Goal: Task Accomplishment & Management: Manage account settings

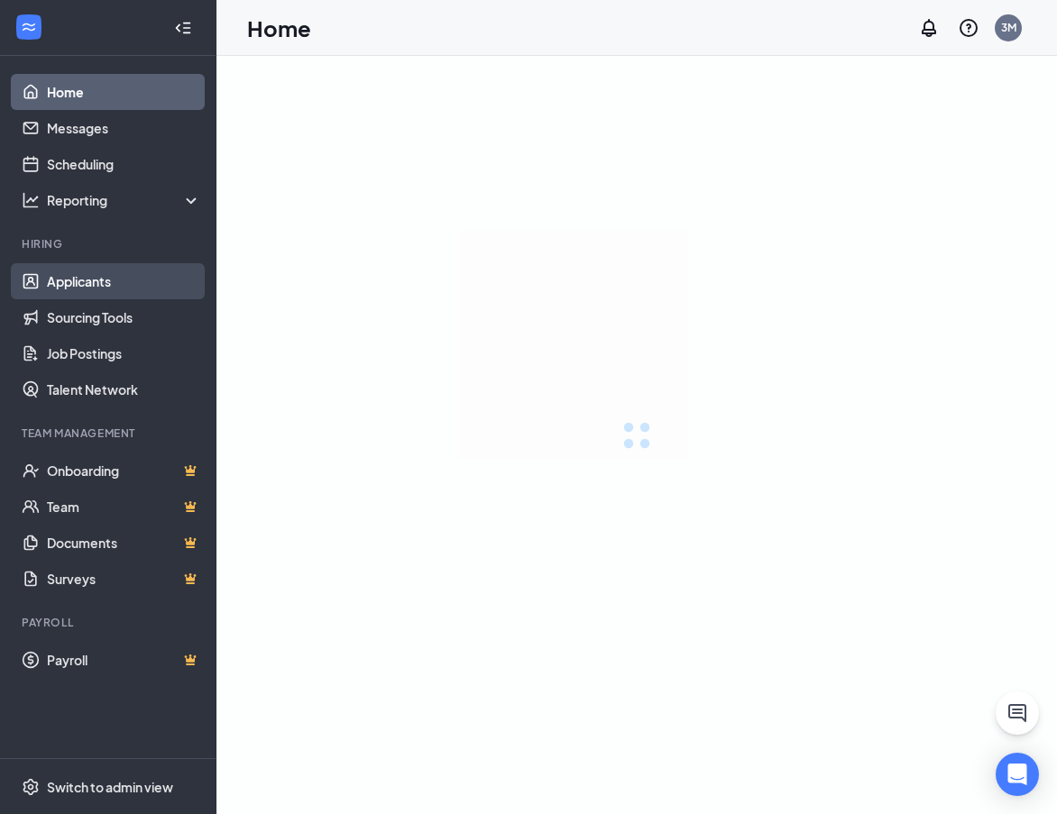
click at [139, 283] on link "Applicants" at bounding box center [124, 281] width 154 height 36
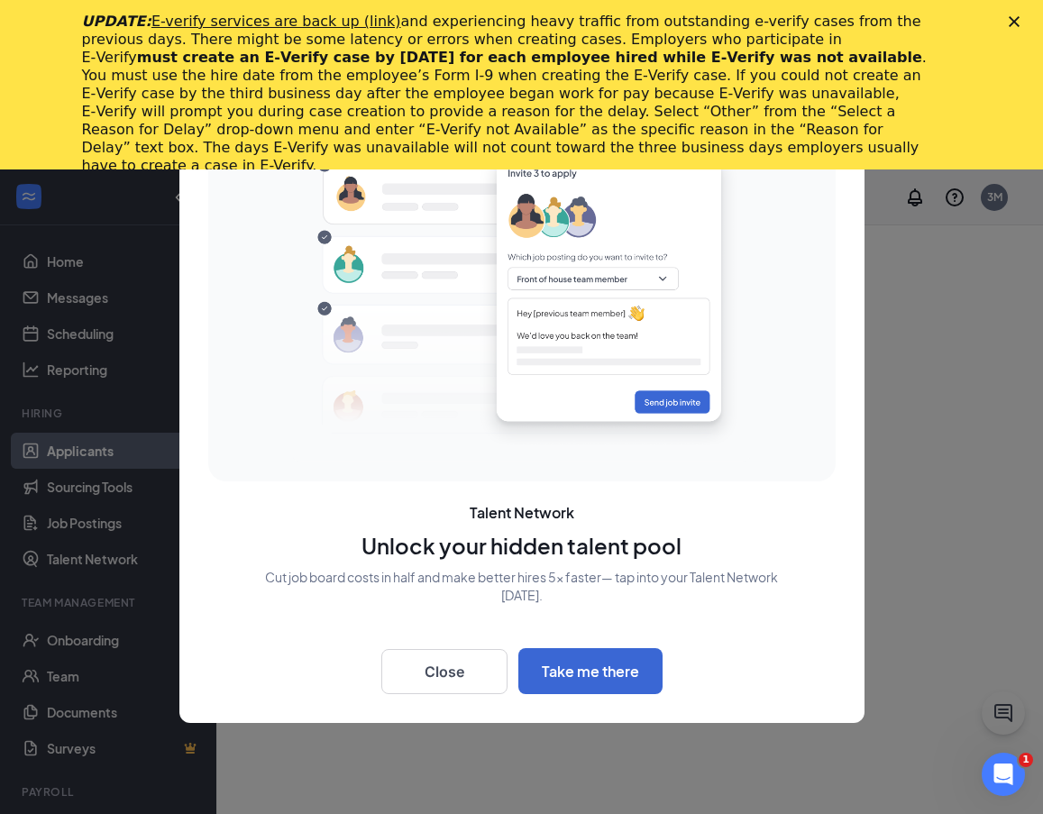
click at [1018, 19] on div "UPDATE: E-verify services are back up (link) and experiencing heavy traffic fro…" at bounding box center [521, 93] width 1043 height 173
click at [442, 658] on button "Close" at bounding box center [444, 671] width 126 height 45
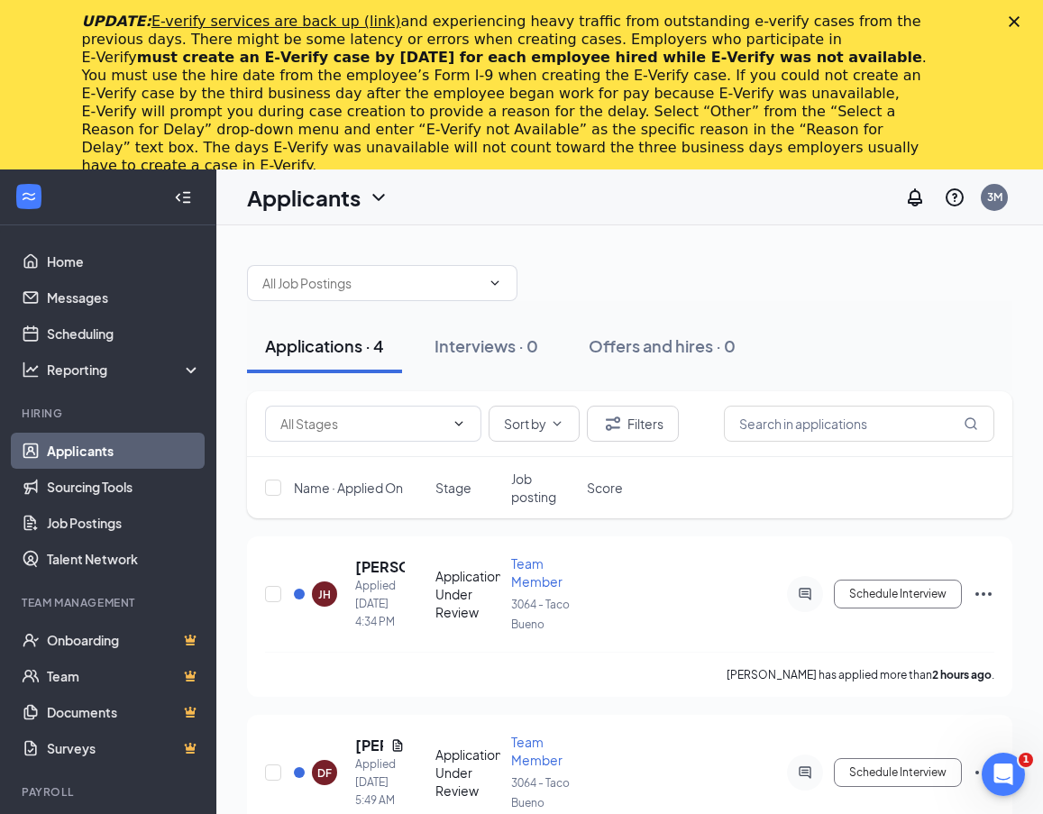
click at [1020, 21] on icon "Close" at bounding box center [1014, 21] width 11 height 11
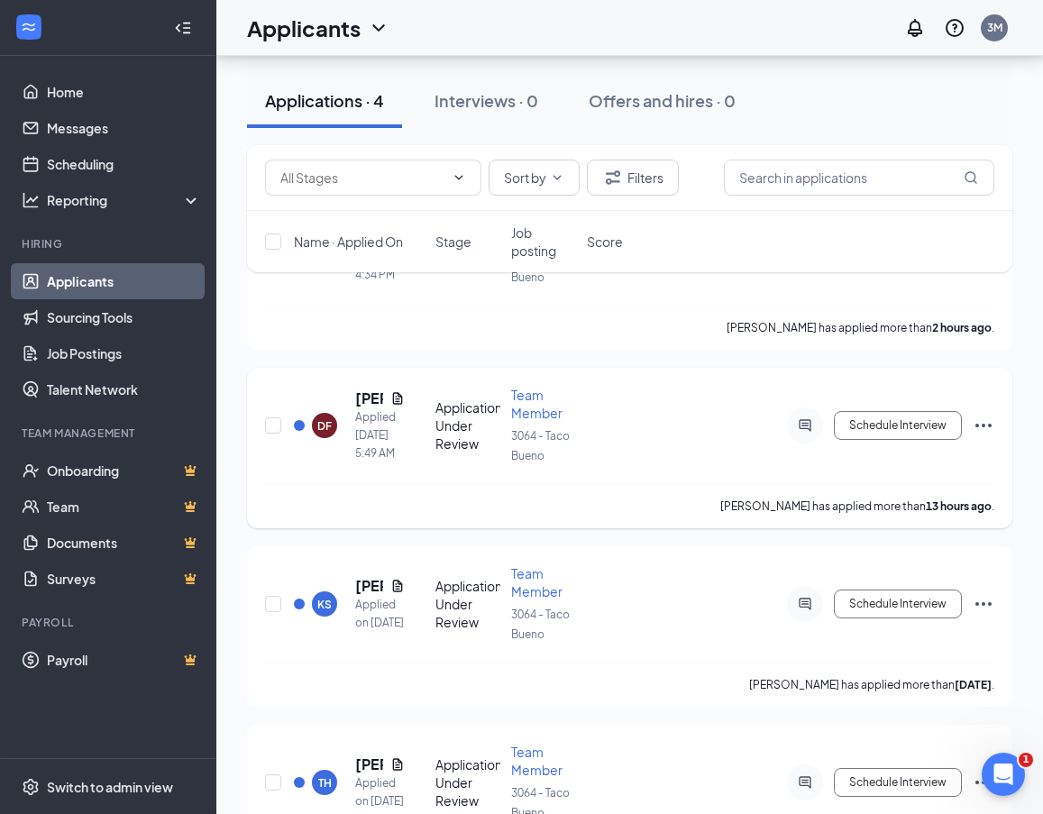
scroll to position [180, 0]
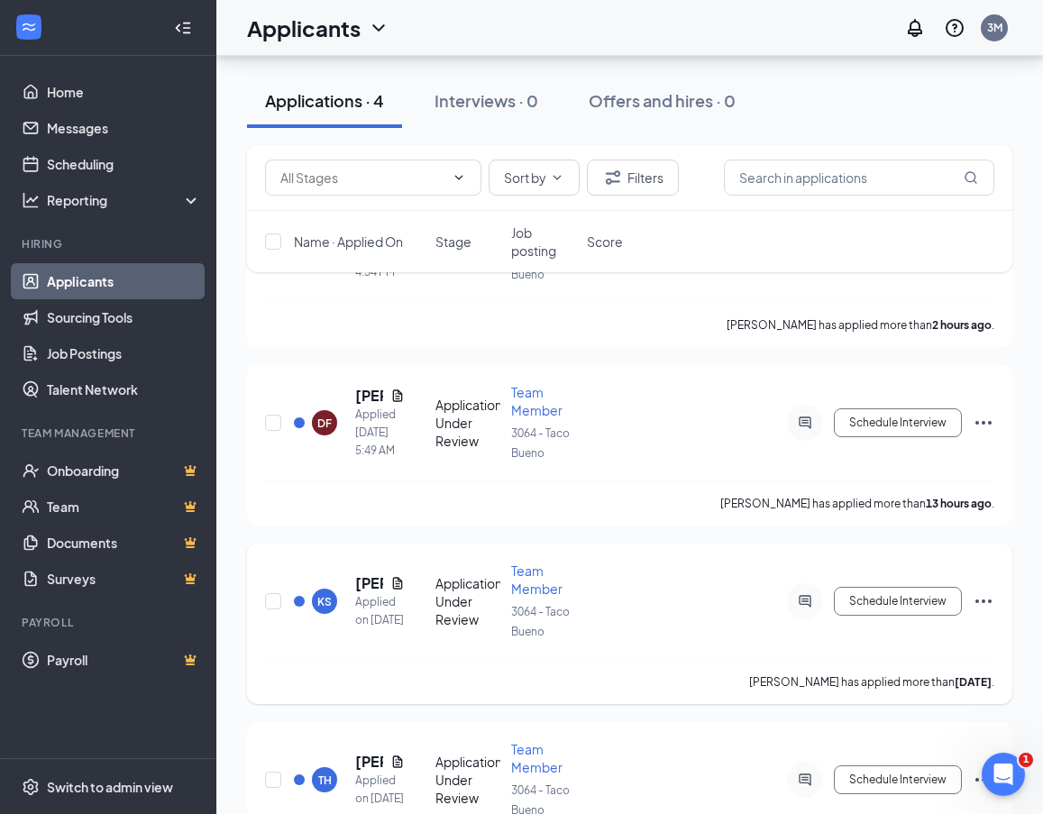
click at [658, 634] on div "KS [PERSON_NAME] Applied on [DATE] Application Under Review Team Member 3064 - …" at bounding box center [630, 610] width 730 height 97
click at [527, 573] on span "Team Member" at bounding box center [536, 580] width 51 height 34
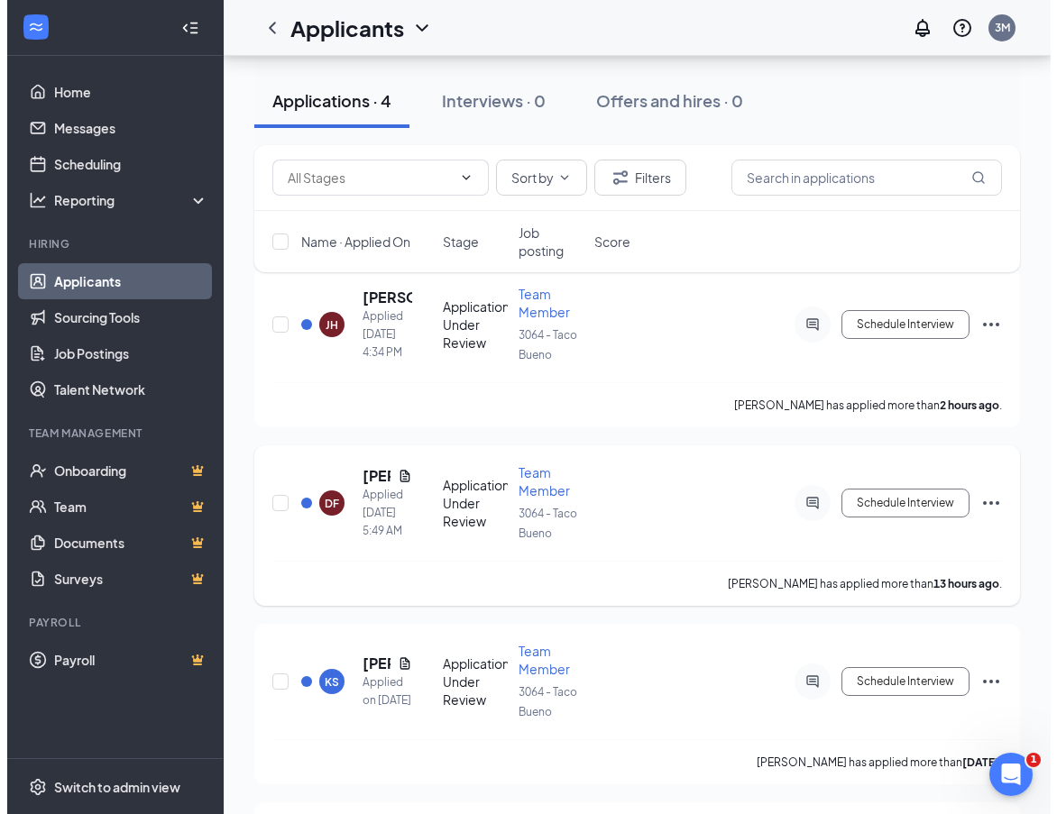
scroll to position [309, 0]
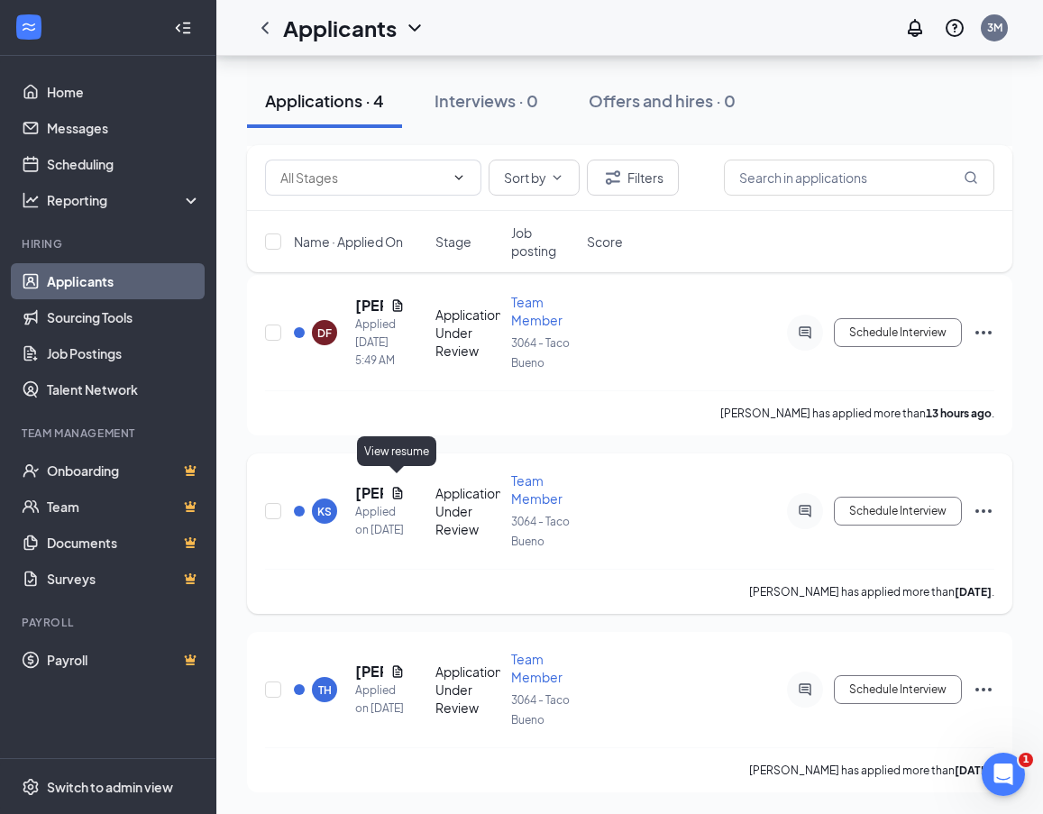
click at [397, 487] on icon "Document" at bounding box center [397, 493] width 10 height 12
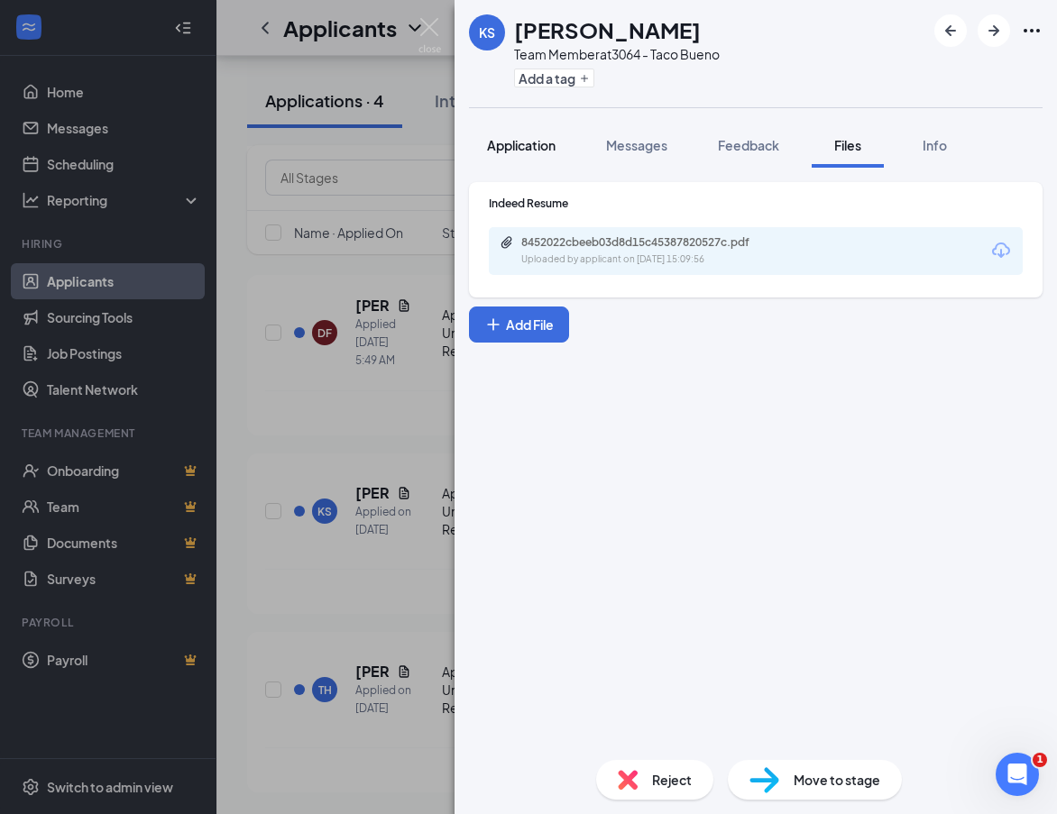
click at [498, 142] on span "Application" at bounding box center [521, 145] width 69 height 16
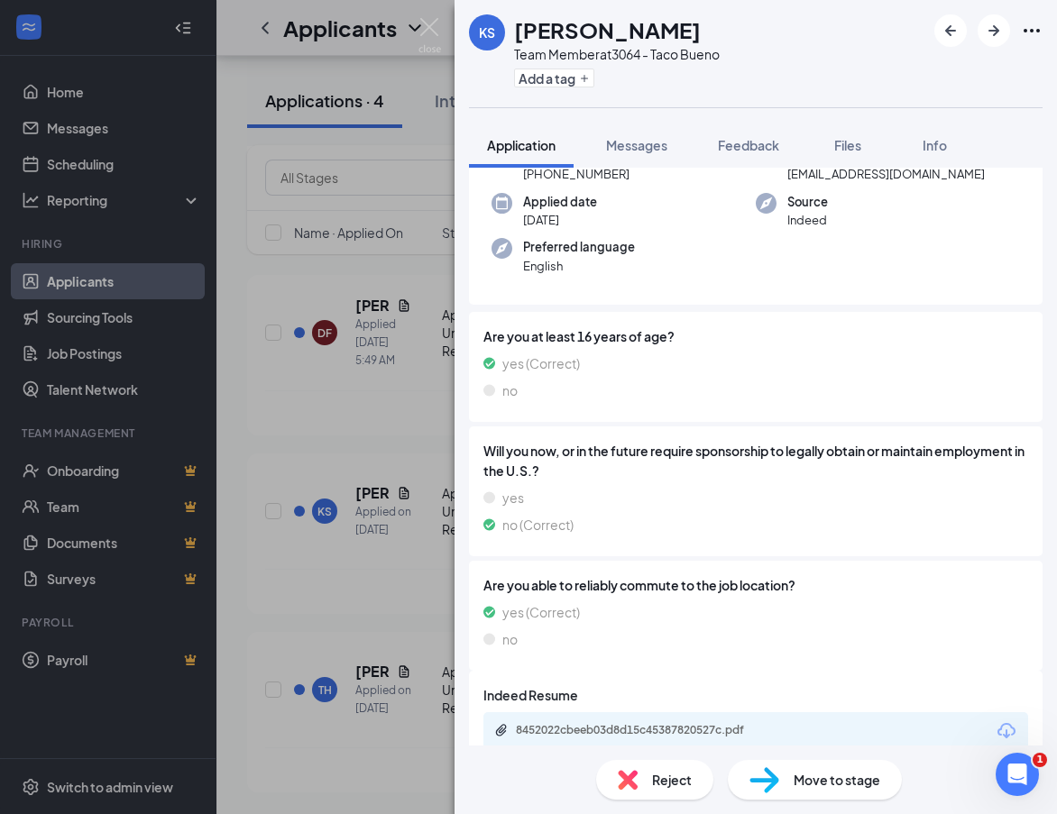
scroll to position [147, 0]
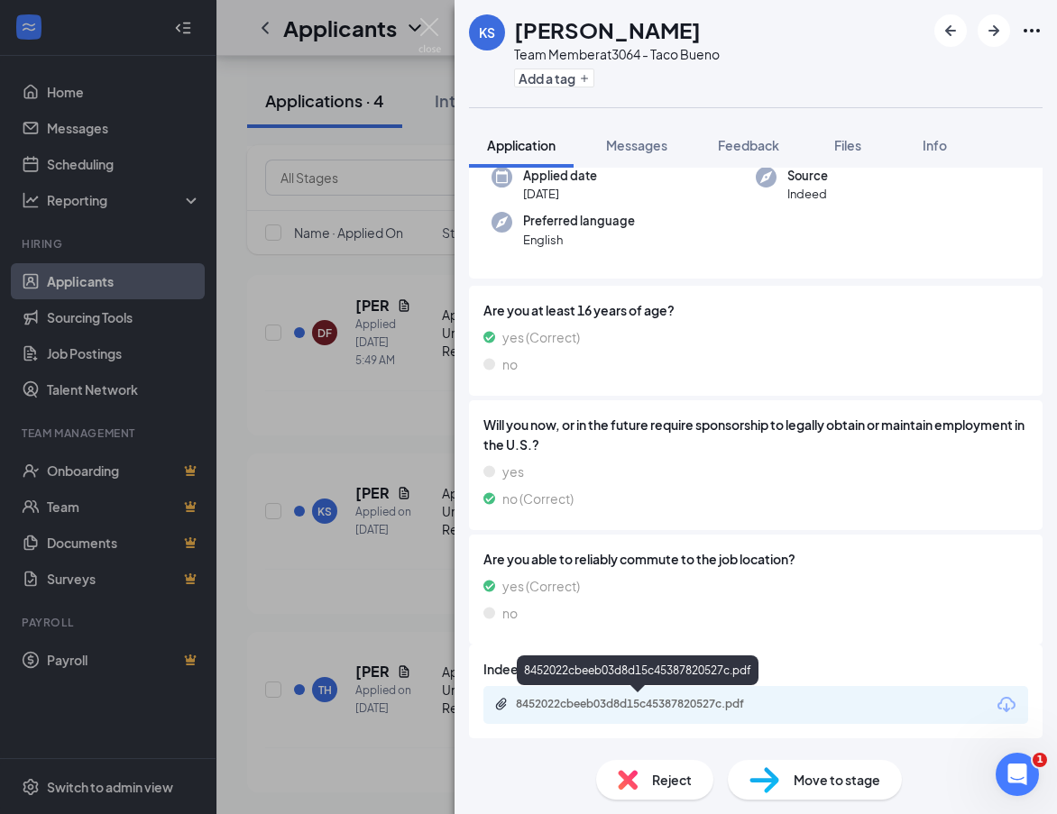
click at [753, 699] on div "8452022cbeeb03d8d15c45387820527c.pdf" at bounding box center [642, 704] width 253 height 14
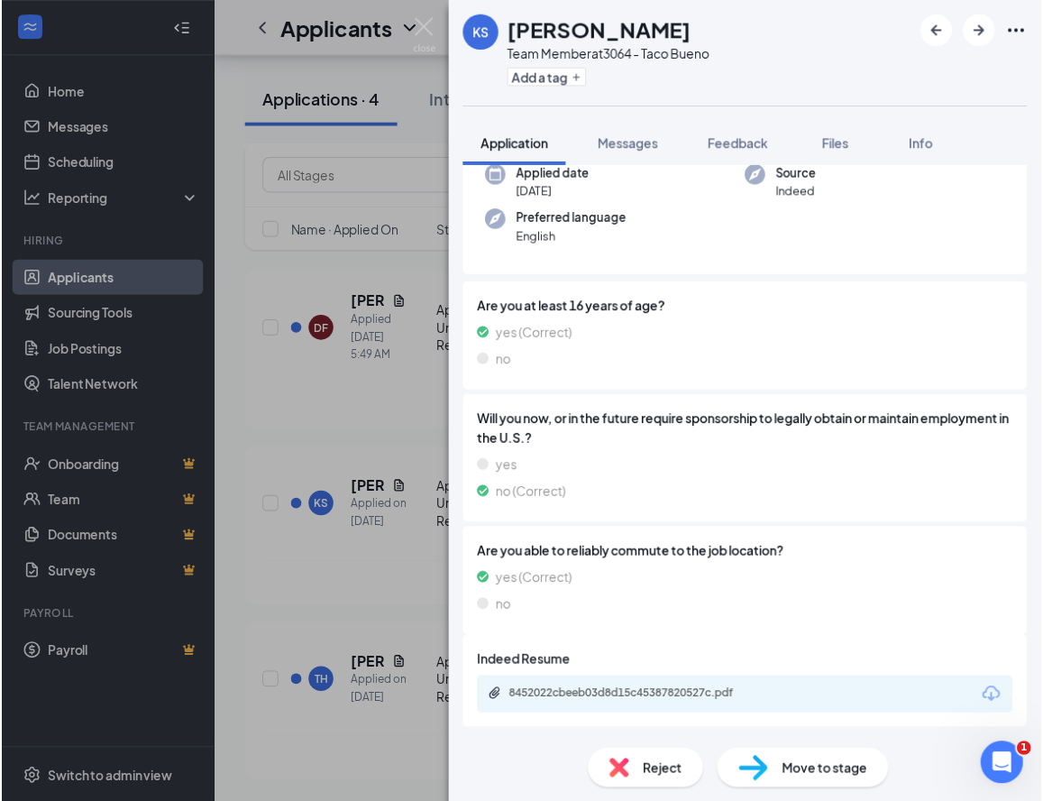
scroll to position [141, 0]
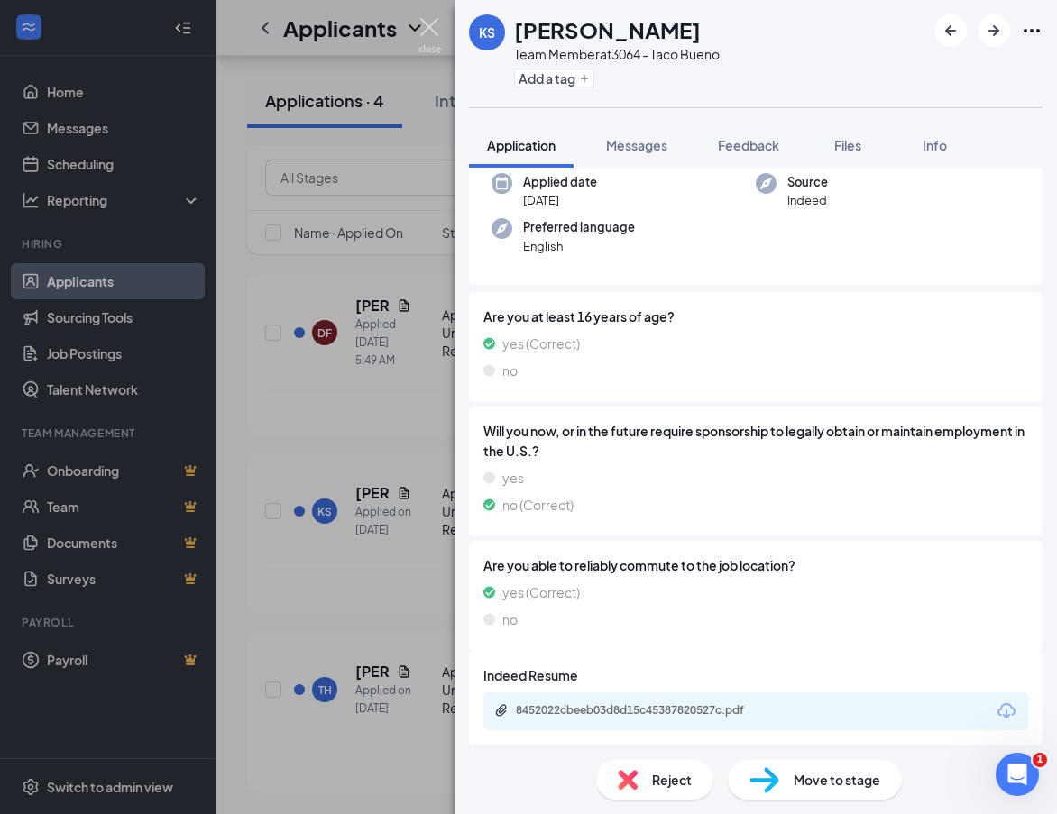
click at [435, 23] on img at bounding box center [429, 35] width 23 height 35
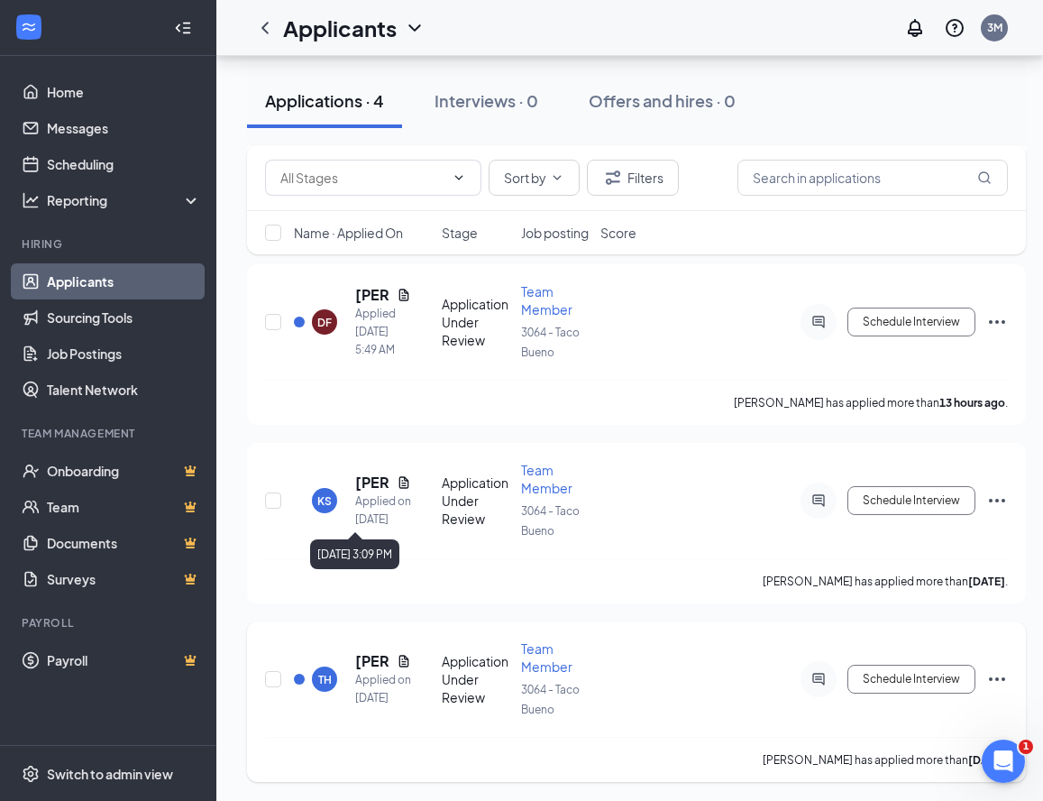
scroll to position [323, 0]
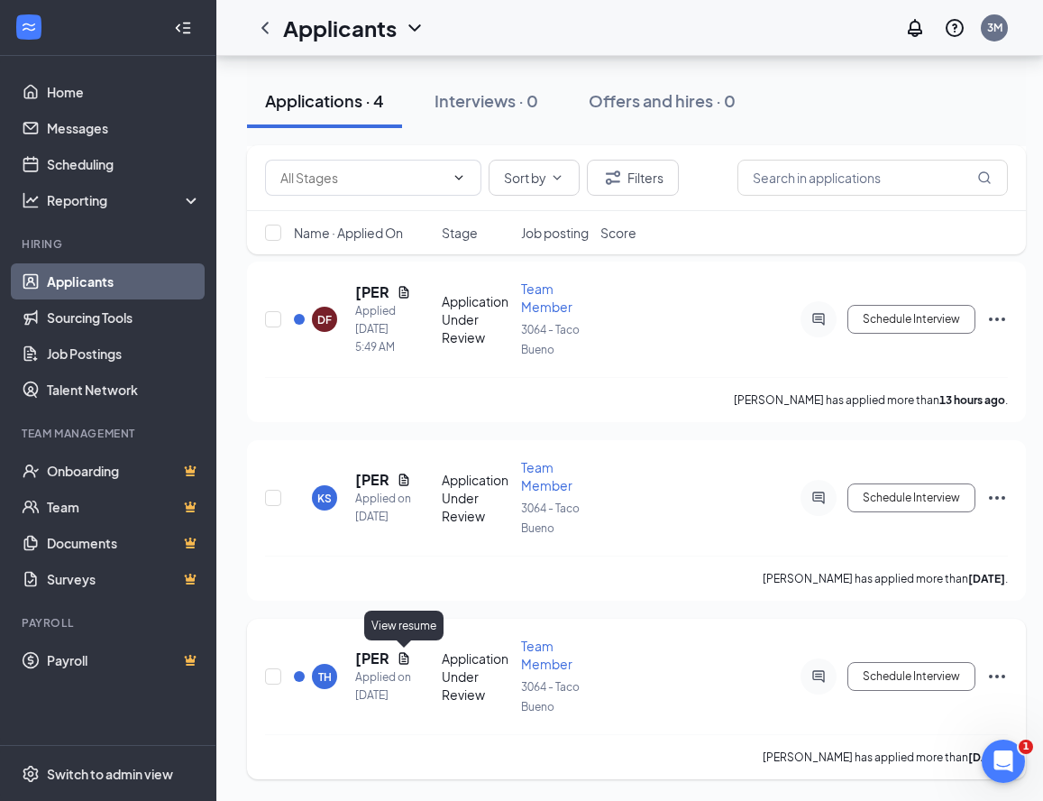
click at [404, 652] on icon "Document" at bounding box center [404, 658] width 14 height 14
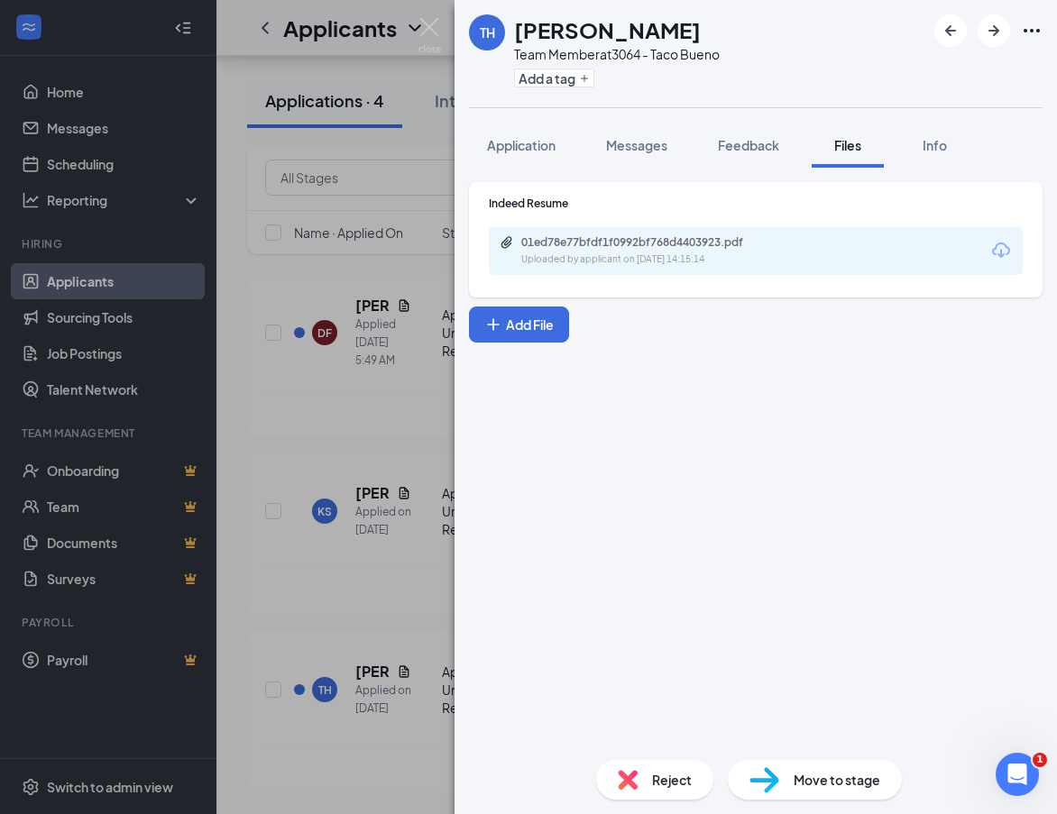
click at [565, 261] on div "Uploaded by applicant on [DATE] 14:15:14" at bounding box center [656, 260] width 271 height 14
click at [399, 223] on div "TH [PERSON_NAME] Team Member at 3064 - Taco Bueno Add a tag Application Message…" at bounding box center [528, 407] width 1057 height 814
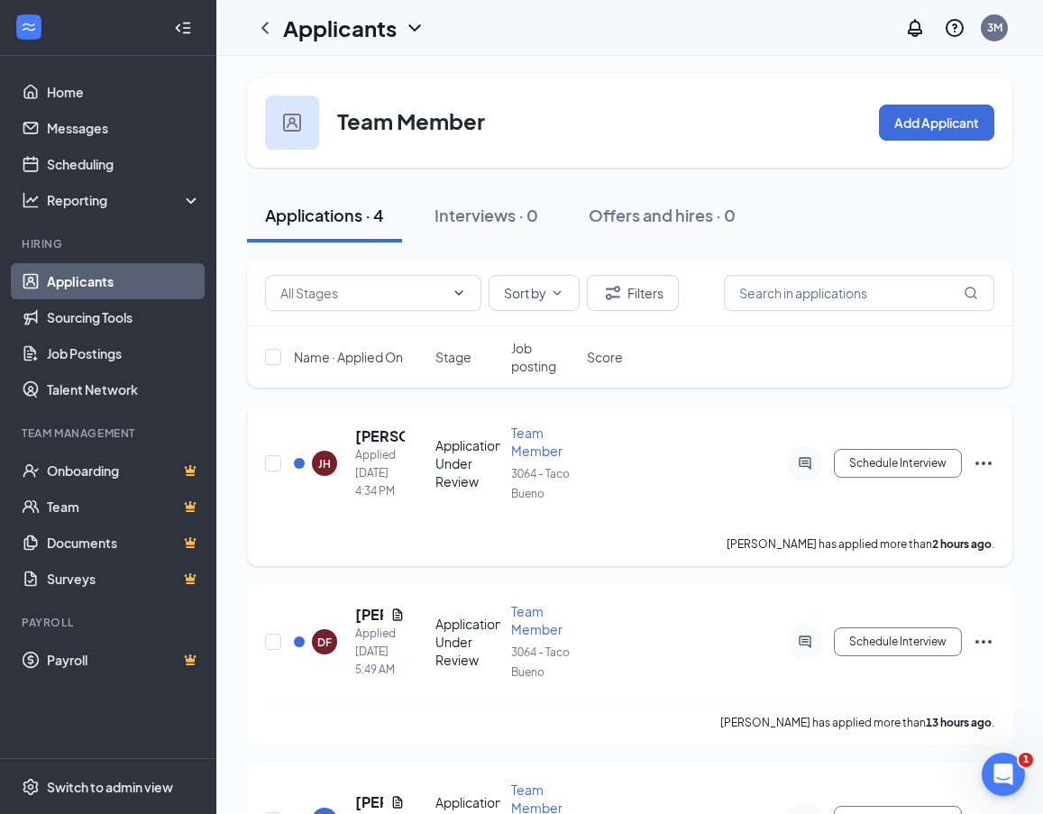
click at [991, 464] on icon "Ellipses" at bounding box center [984, 464] width 16 height 4
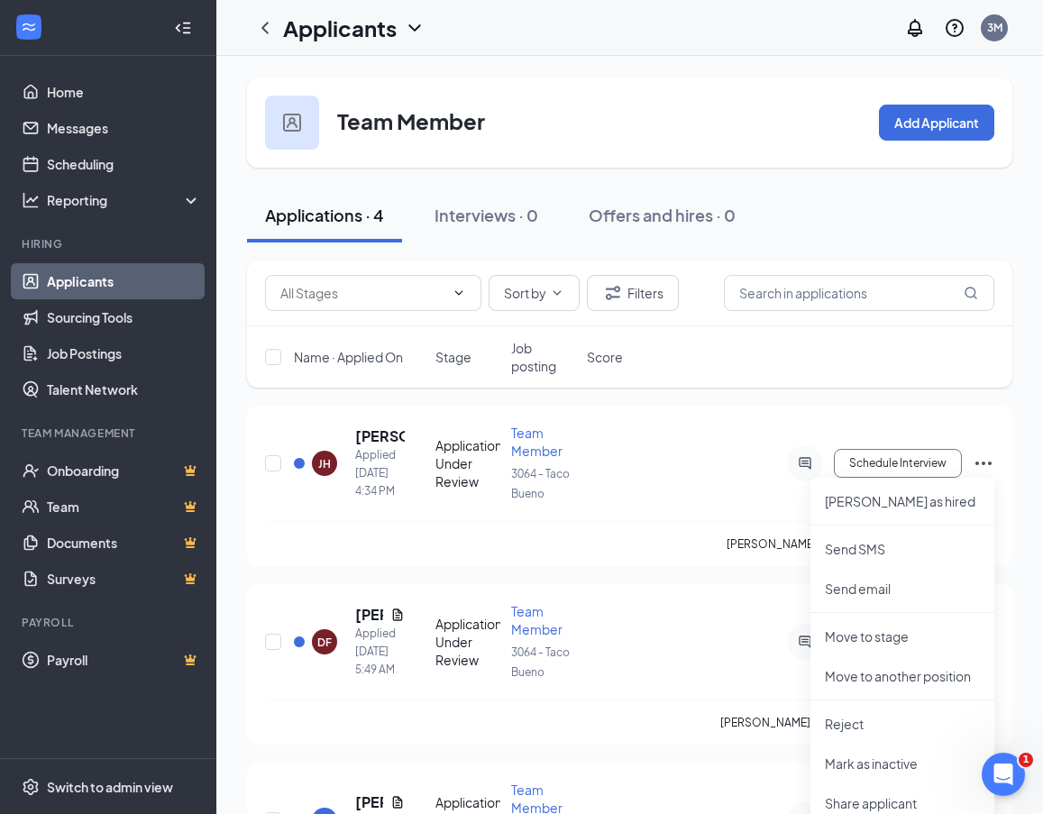
click at [767, 386] on div "Name · Applied On Stage Job posting Score" at bounding box center [630, 356] width 766 height 61
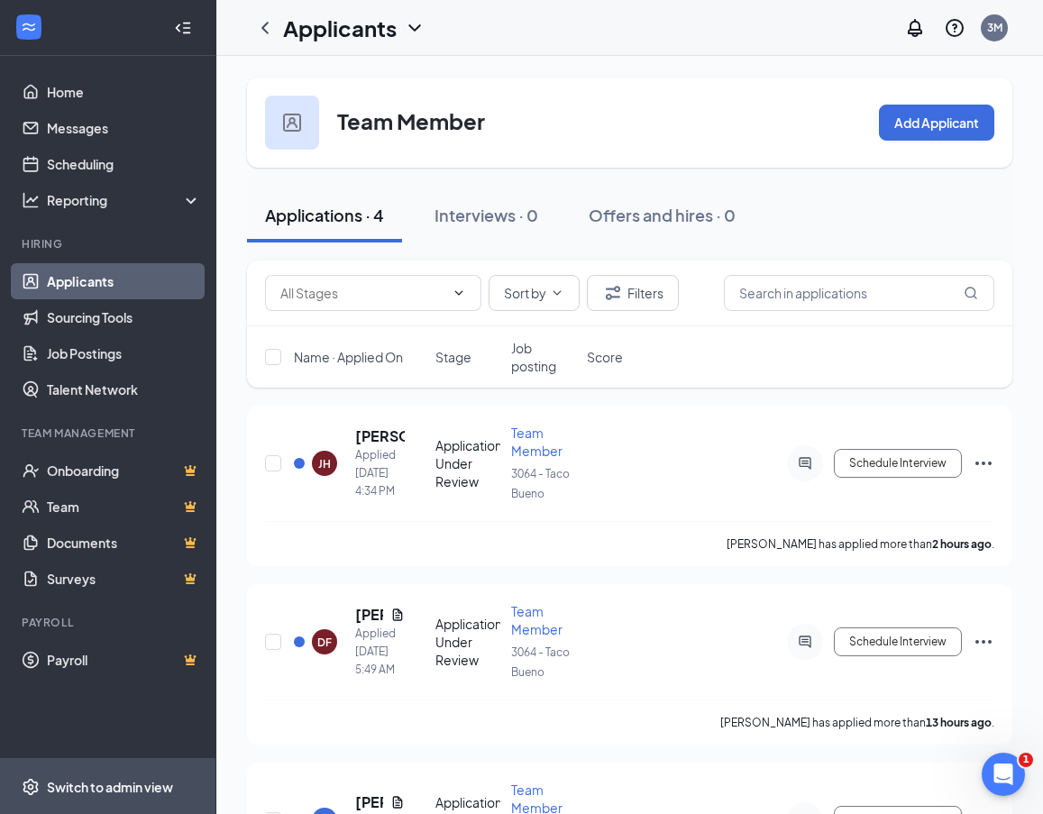
click at [117, 782] on div "Switch to admin view" at bounding box center [110, 787] width 126 height 18
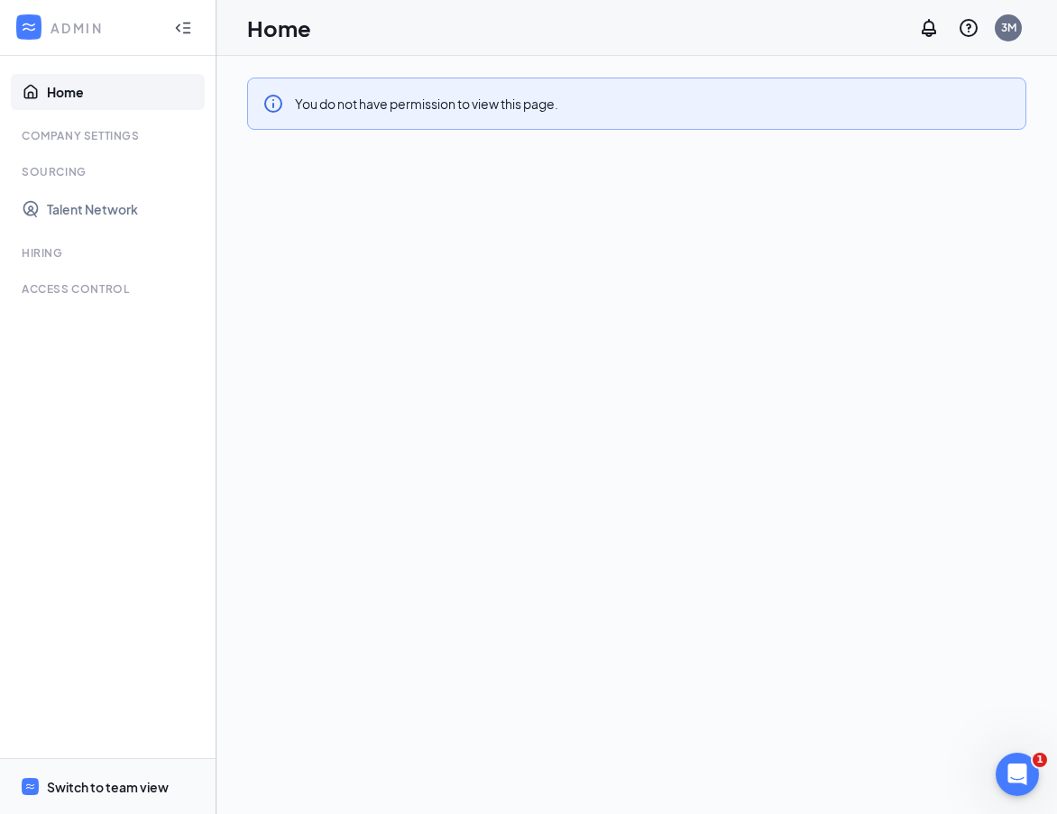
click at [117, 782] on div "Switch to team view" at bounding box center [108, 787] width 122 height 18
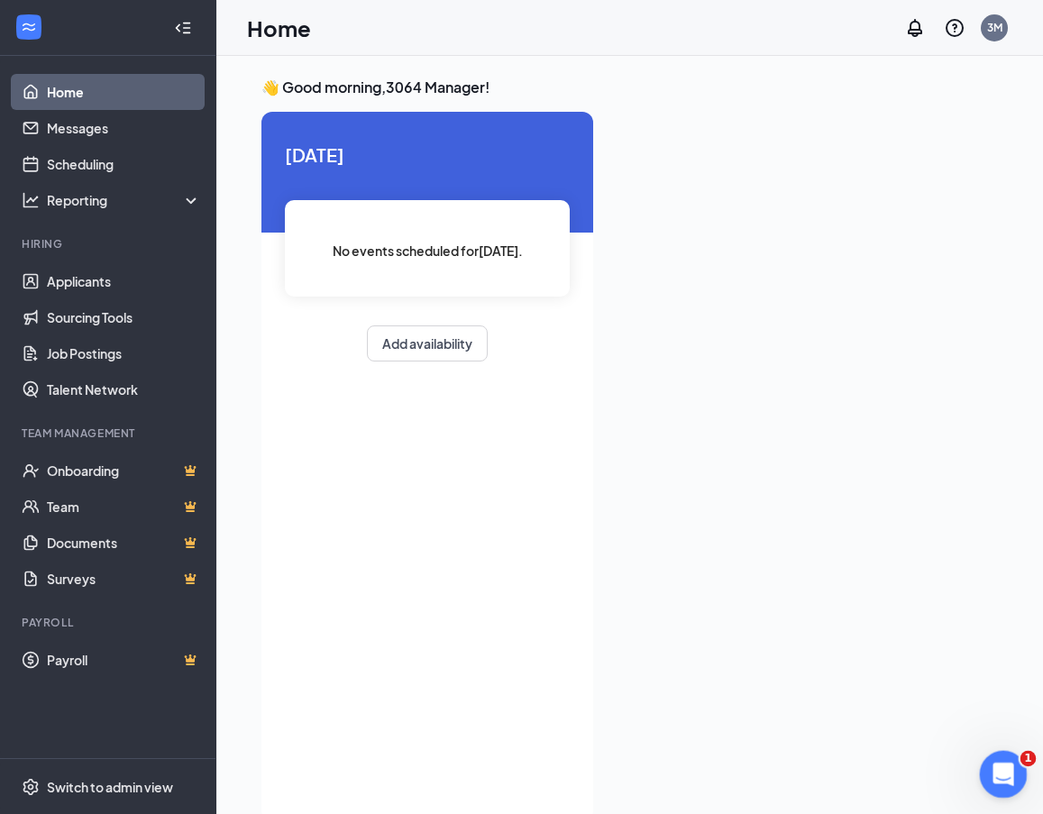
click at [991, 767] on icon "Open Intercom Messenger" at bounding box center [1002, 773] width 30 height 30
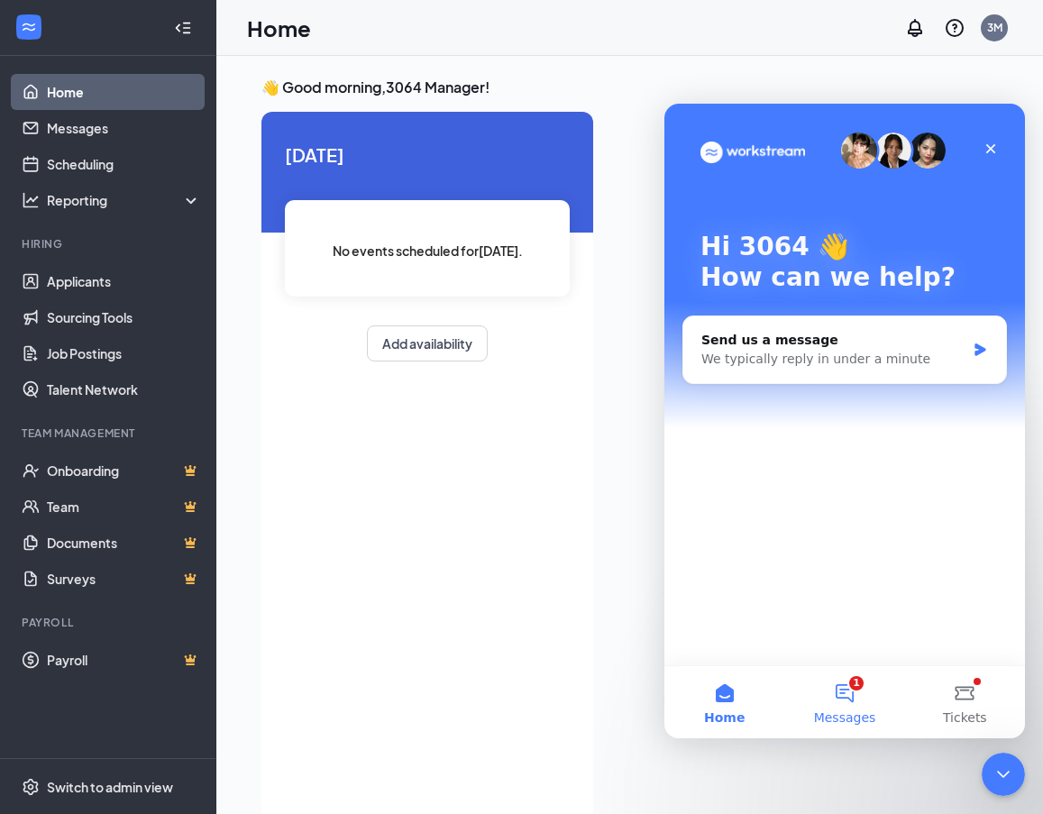
click at [865, 707] on button "1 Messages" at bounding box center [845, 702] width 120 height 72
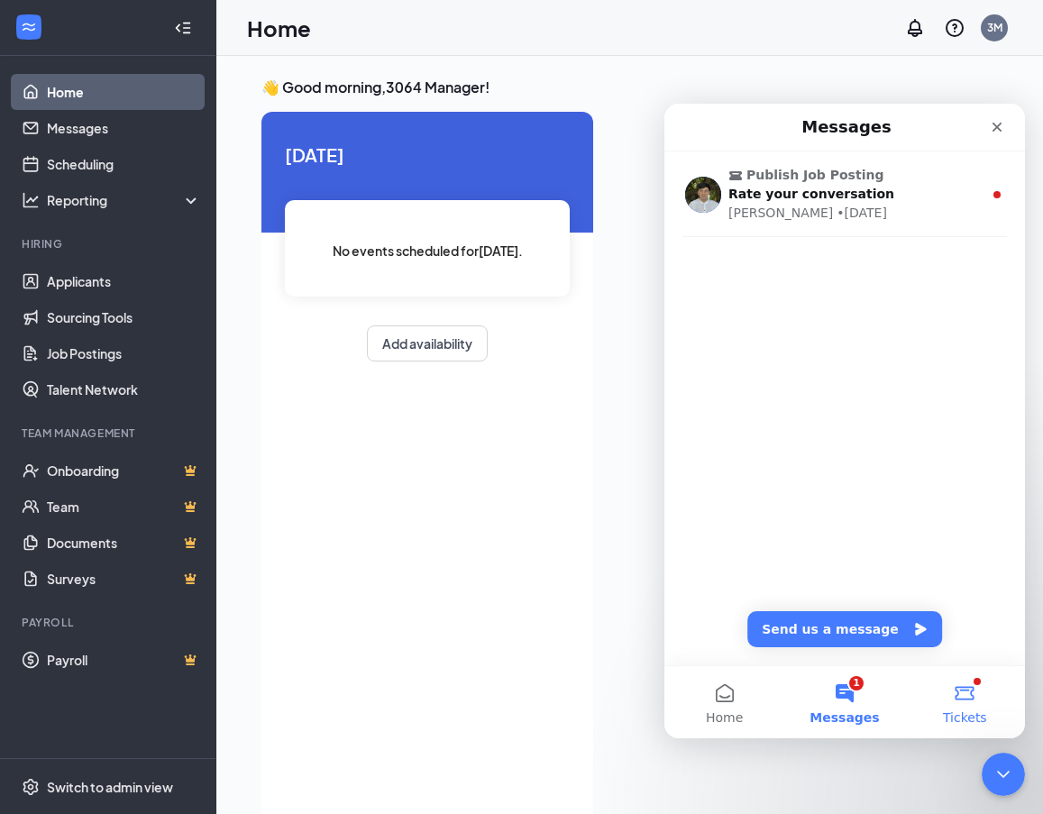
click at [946, 682] on button "Tickets" at bounding box center [965, 702] width 120 height 72
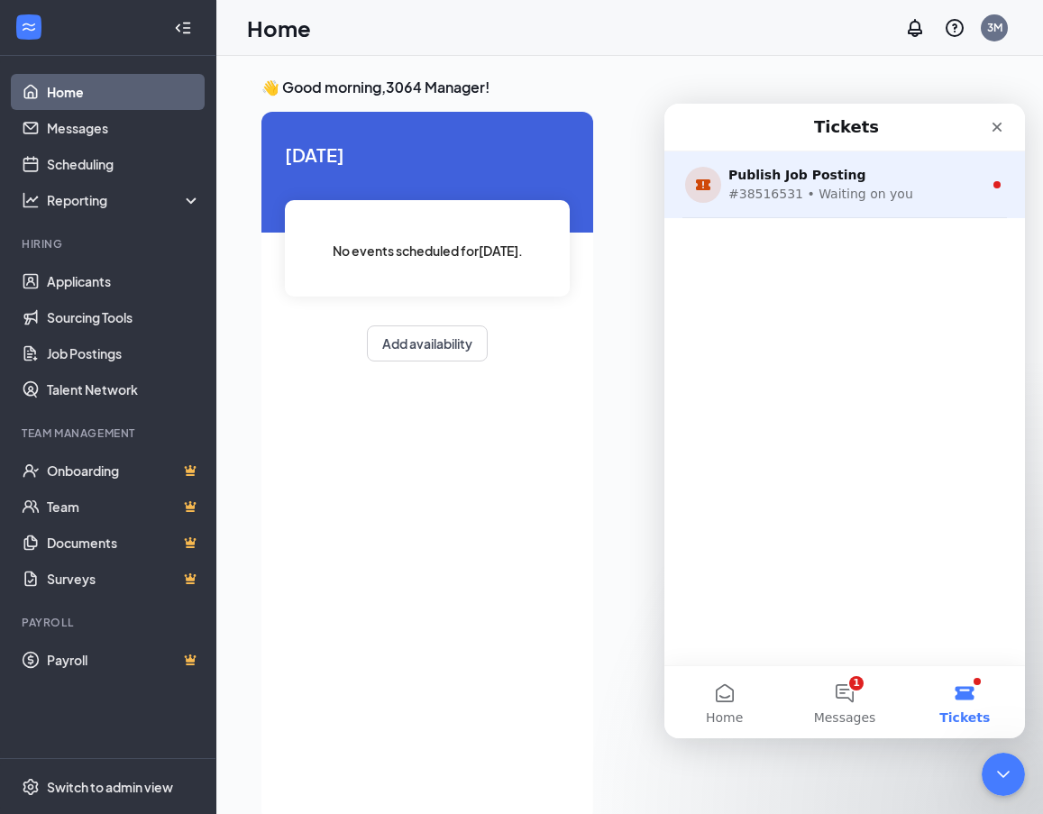
click at [797, 207] on div "Publish Job Posting #38516531 • Waiting on you" at bounding box center [845, 185] width 361 height 67
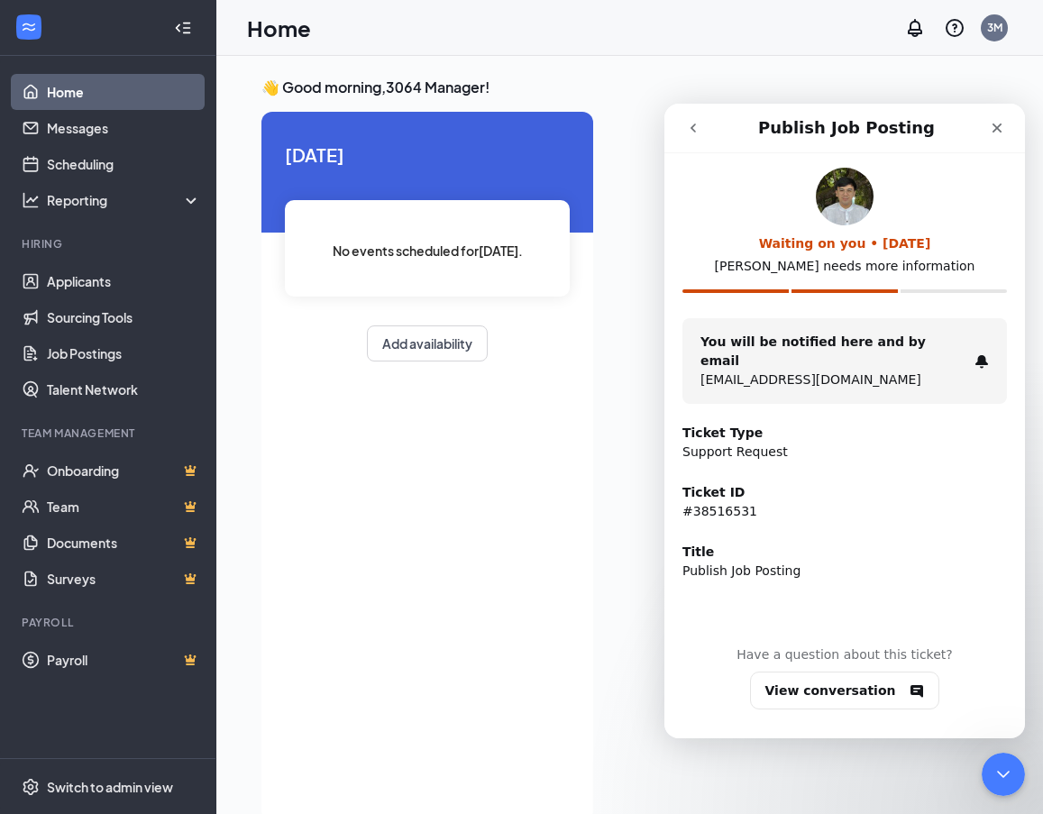
click at [714, 137] on div "Intercom messenger" at bounding box center [714, 128] width 77 height 34
click at [702, 133] on button "go back" at bounding box center [693, 128] width 34 height 34
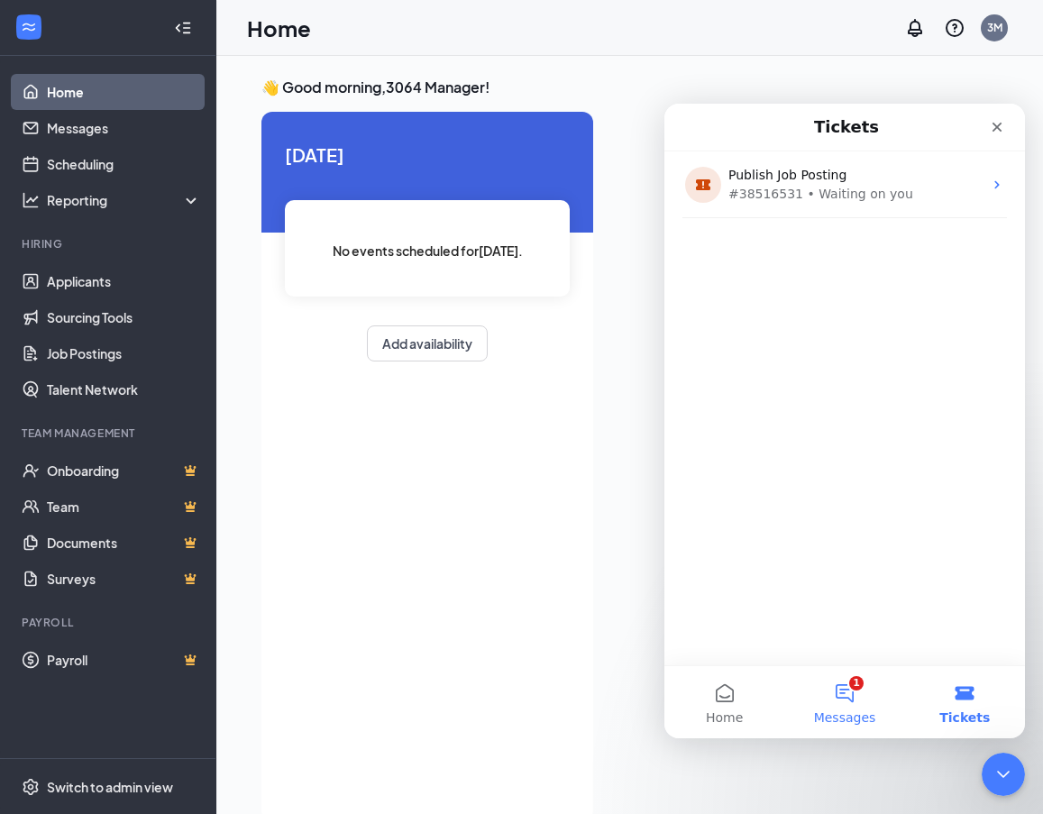
click at [854, 695] on button "1 Messages" at bounding box center [845, 702] width 120 height 72
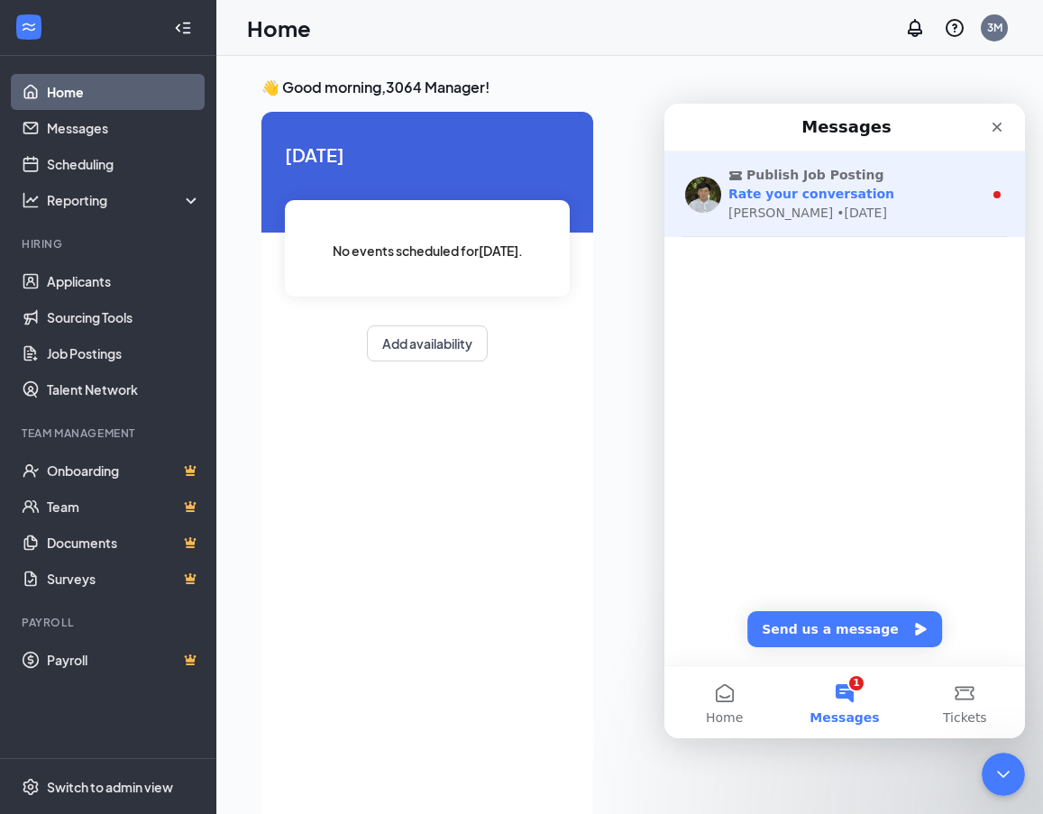
click at [837, 203] on div "Rate your conversation" at bounding box center [856, 194] width 254 height 19
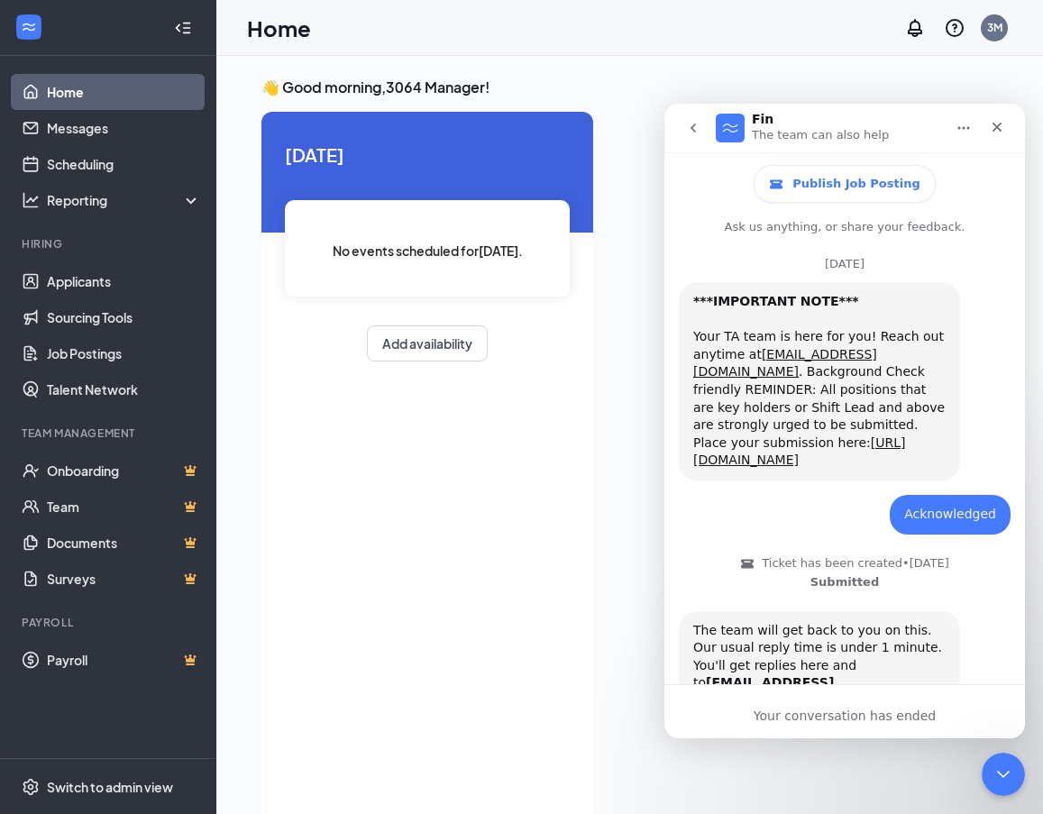
scroll to position [88, 0]
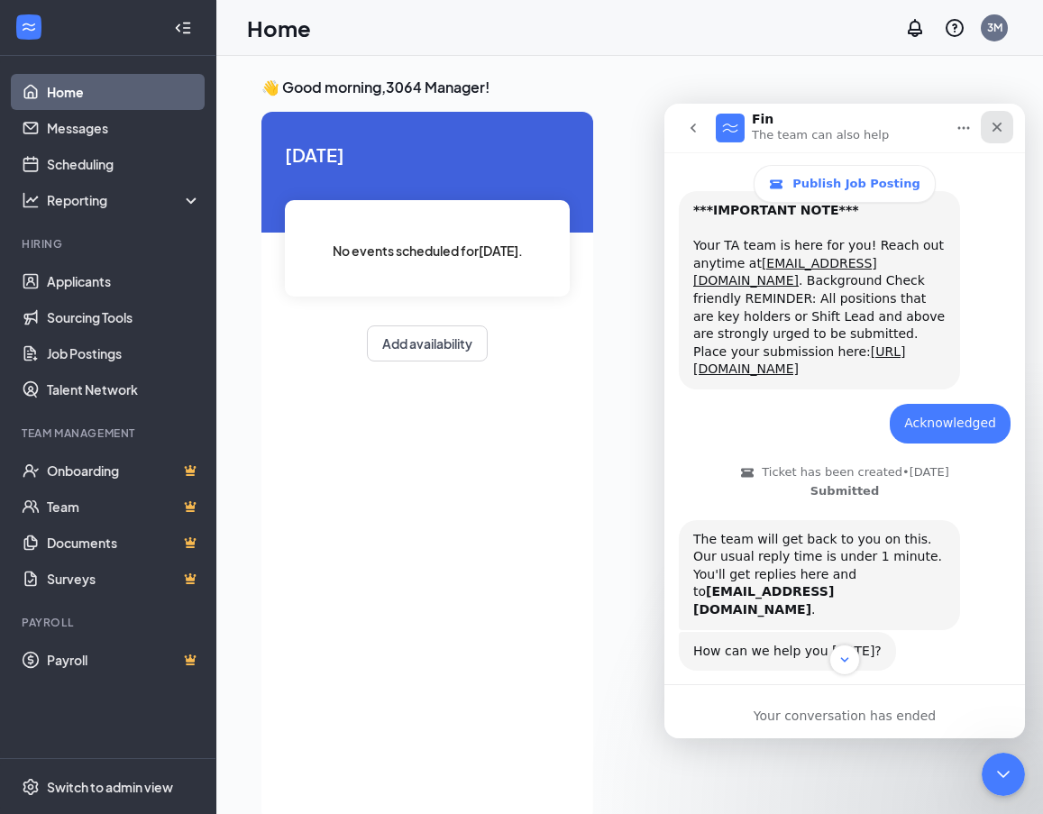
click at [1006, 130] on div "Close" at bounding box center [997, 127] width 32 height 32
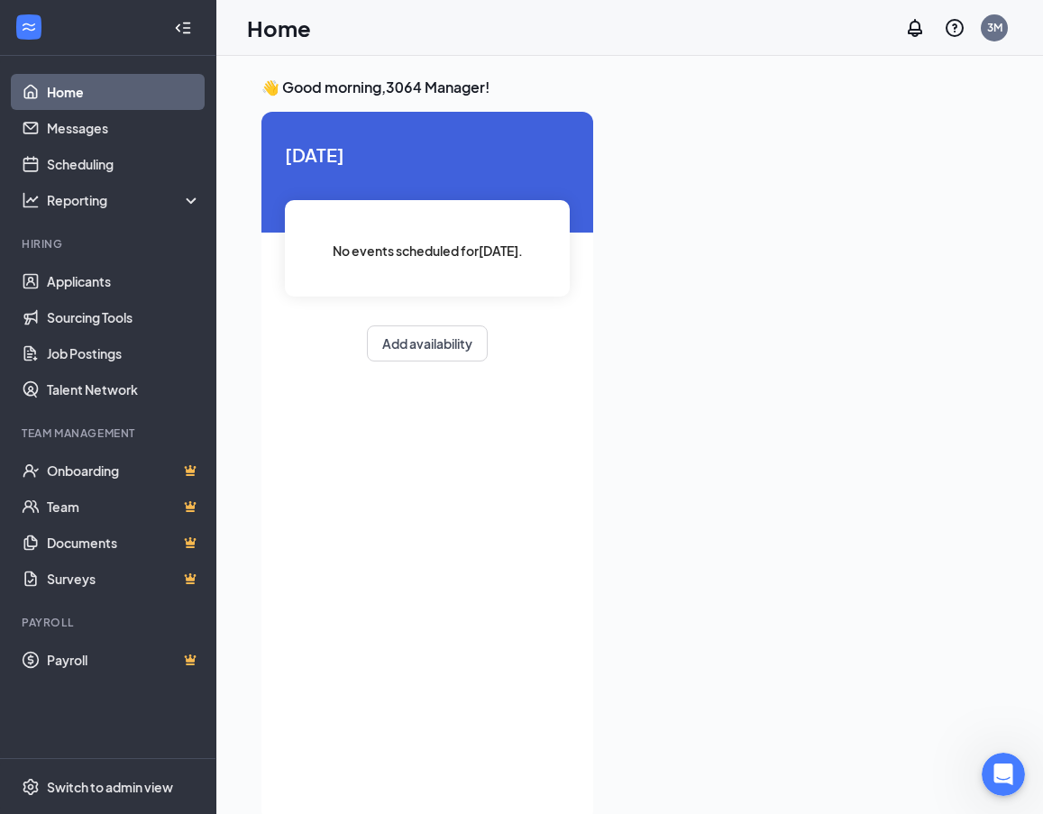
scroll to position [2459, 0]
click at [117, 280] on link "Applicants" at bounding box center [124, 281] width 154 height 36
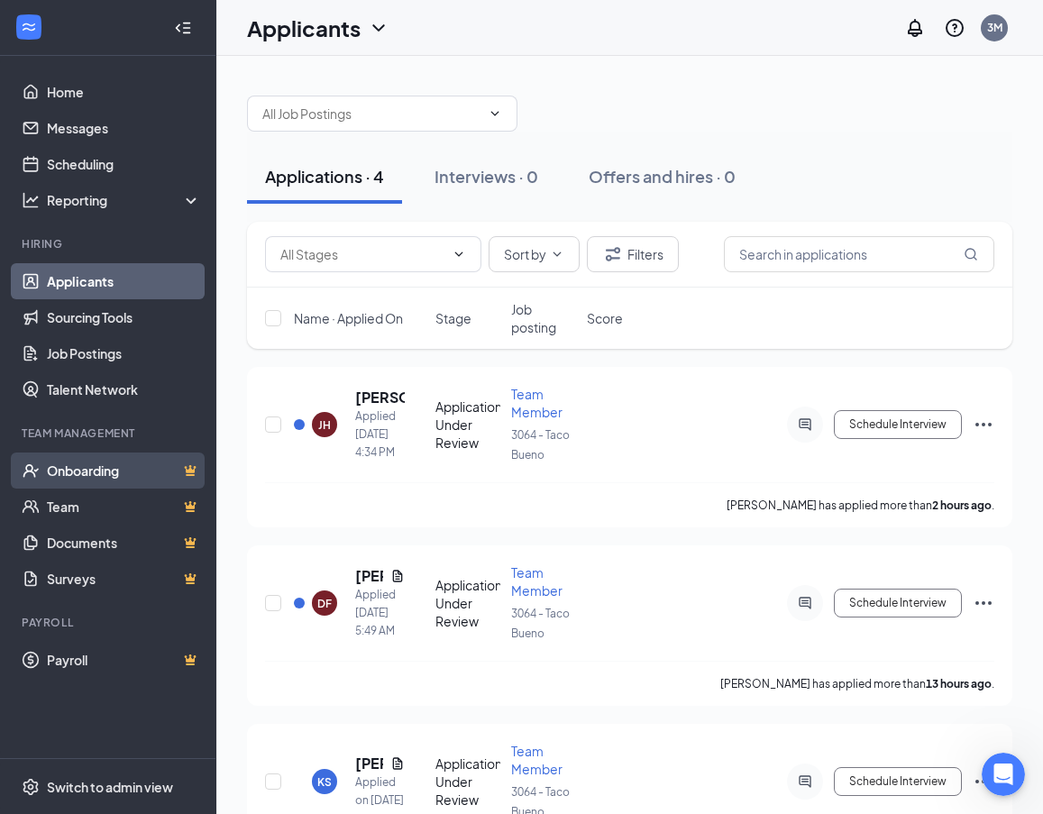
click at [98, 481] on link "Onboarding" at bounding box center [124, 471] width 154 height 36
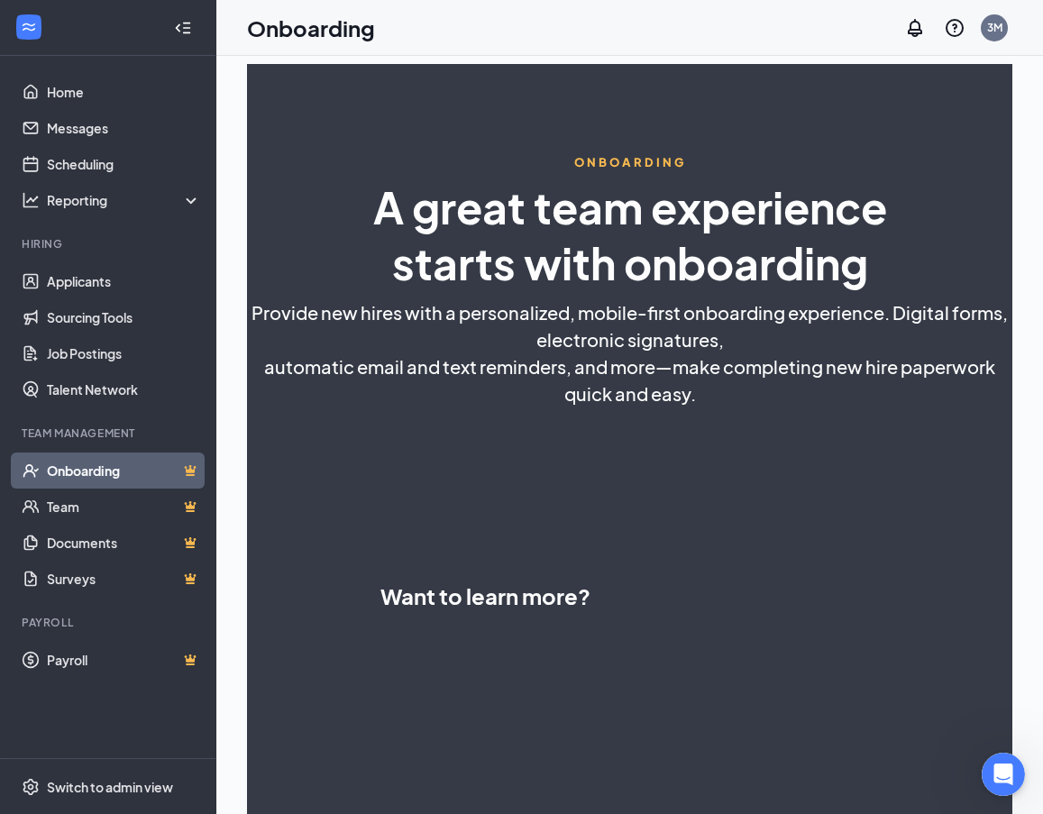
select select "US"
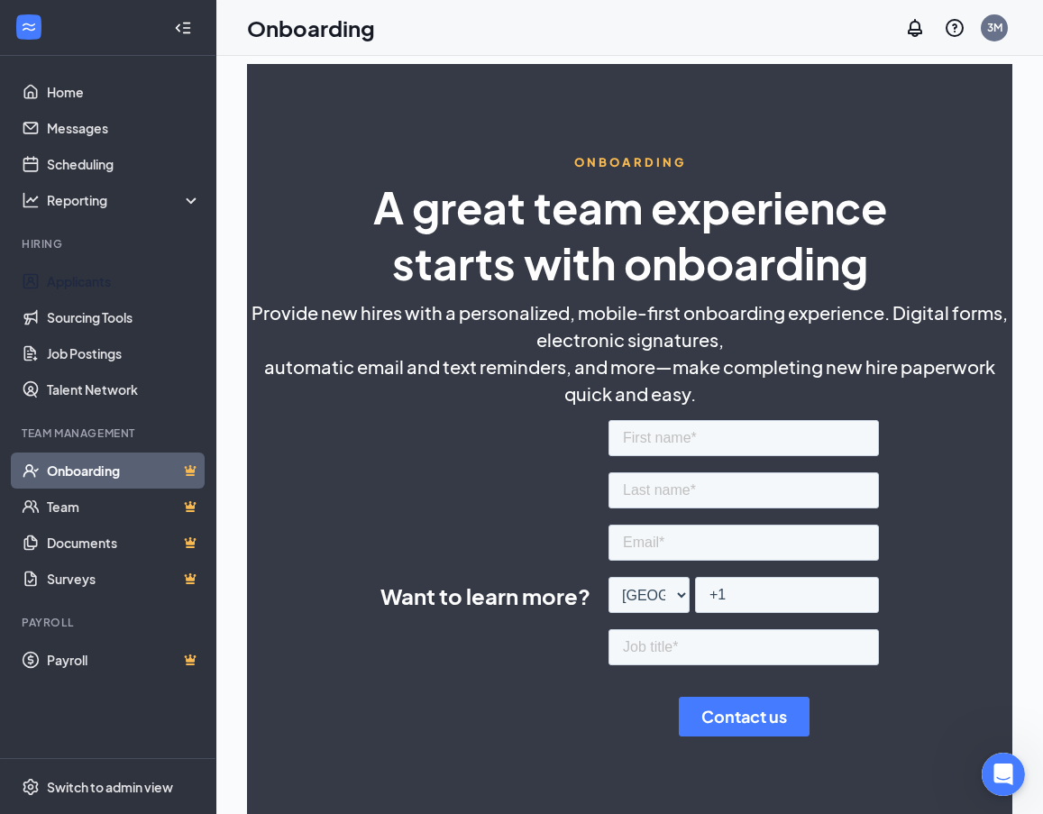
drag, startPoint x: 86, startPoint y: 290, endPoint x: 161, endPoint y: 245, distance: 88.2
click at [86, 289] on link "Applicants" at bounding box center [124, 281] width 154 height 36
